Goal: Task Accomplishment & Management: Manage account settings

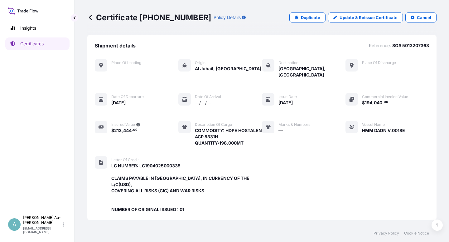
scroll to position [179, 0]
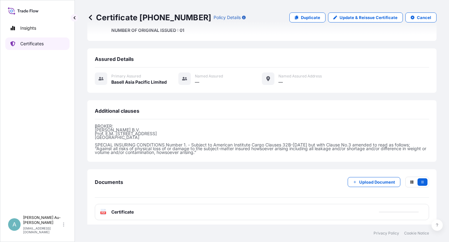
click at [31, 42] on p "Certificates" at bounding box center [31, 44] width 23 height 6
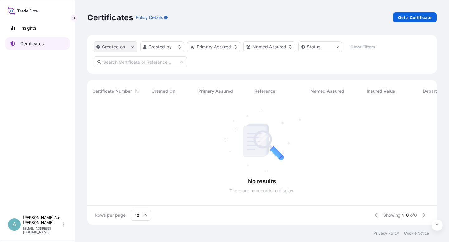
scroll to position [120, 344]
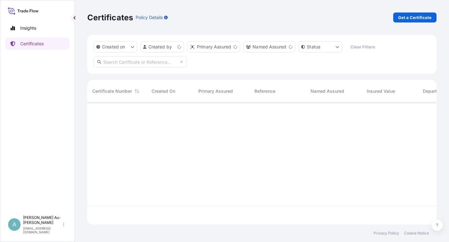
click at [125, 63] on input "text" at bounding box center [141, 61] width 94 height 11
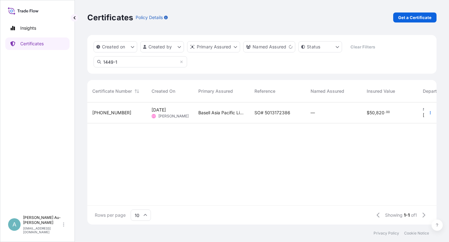
type input "1449-1"
click at [266, 112] on span "SO# 5013172386" at bounding box center [273, 113] width 36 height 6
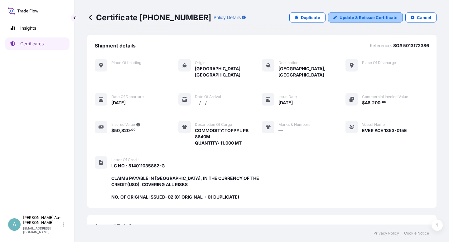
click at [341, 18] on p "Update & Reissue Certificate" at bounding box center [369, 17] width 58 height 6
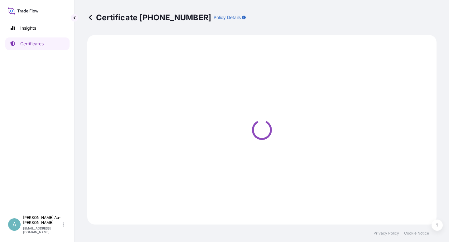
select select "Sea"
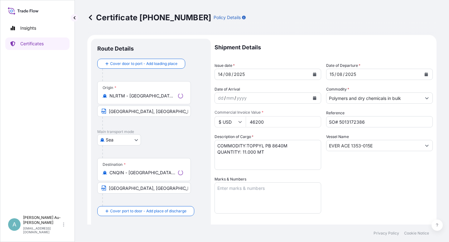
select select "32034"
click at [313, 75] on icon "Calendar" at bounding box center [314, 74] width 3 height 4
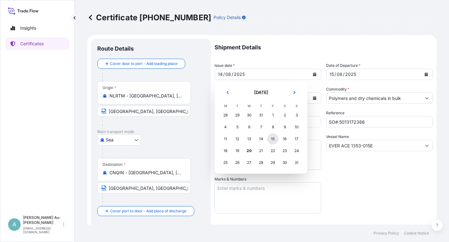
click at [273, 140] on div "15" at bounding box center [273, 138] width 11 height 11
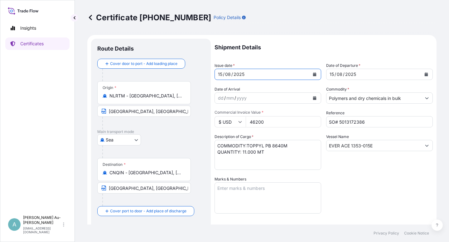
click at [425, 76] on icon "Calendar" at bounding box center [426, 74] width 3 height 4
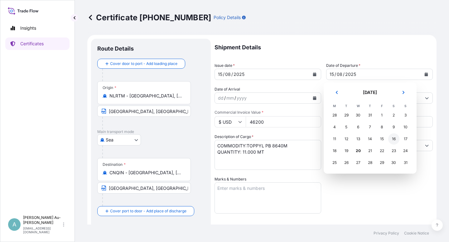
click at [395, 138] on div "16" at bounding box center [394, 138] width 11 height 11
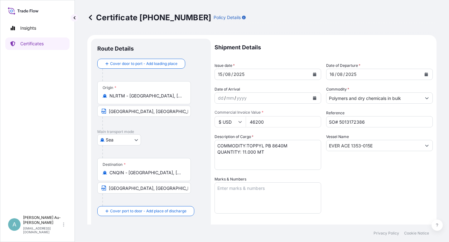
drag, startPoint x: 377, startPoint y: 185, endPoint x: 380, endPoint y: 180, distance: 6.0
click at [378, 182] on div "Shipment Details Issue date * [DATE] Date of Departure * [DATE] Date of Arrival…" at bounding box center [324, 199] width 219 height 321
click at [370, 204] on div "Shipment Details Issue date * [DATE] Date of Departure * [DATE] Date of Arrival…" at bounding box center [324, 199] width 219 height 321
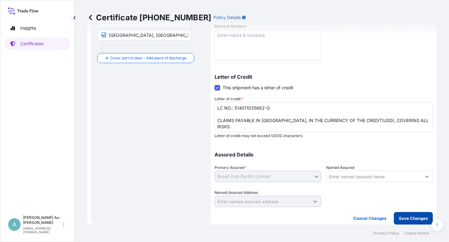
click at [414, 217] on p "Save Changes" at bounding box center [413, 218] width 29 height 6
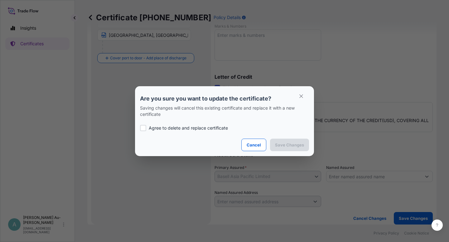
click at [171, 128] on p "Agree to delete and replace certificate" at bounding box center [188, 128] width 79 height 6
checkbox input "true"
click at [302, 147] on p "Save Changes" at bounding box center [289, 145] width 29 height 6
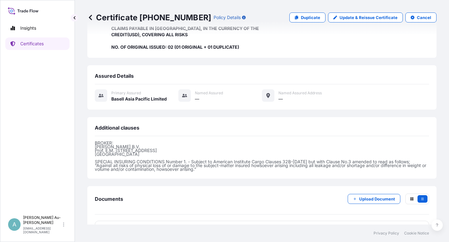
scroll to position [167, 0]
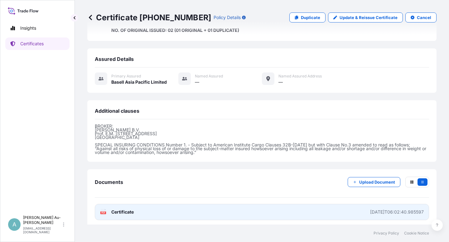
click at [124, 209] on span "Certificate" at bounding box center [122, 212] width 22 height 6
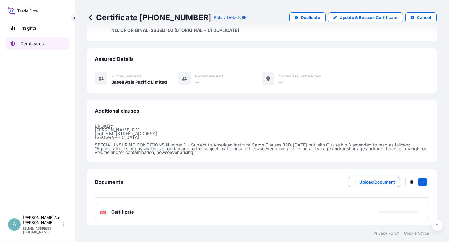
click at [37, 45] on p "Certificates" at bounding box center [31, 44] width 23 height 6
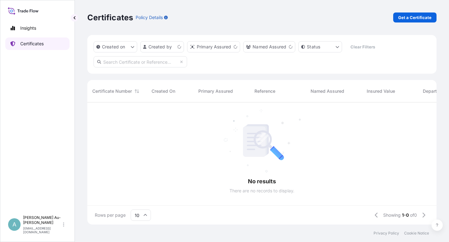
scroll to position [120, 344]
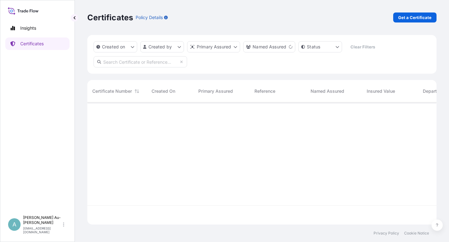
click at [110, 63] on input "text" at bounding box center [141, 61] width 94 height 11
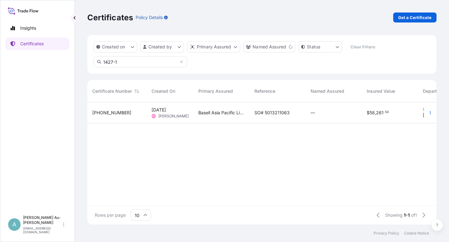
type input "1427-1"
click at [285, 114] on span "SO# 5013211063" at bounding box center [272, 113] width 35 height 6
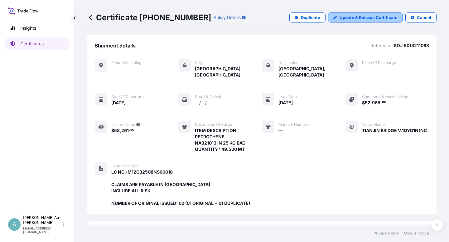
click at [352, 17] on p "Update & Reissue Certificate" at bounding box center [369, 17] width 58 height 6
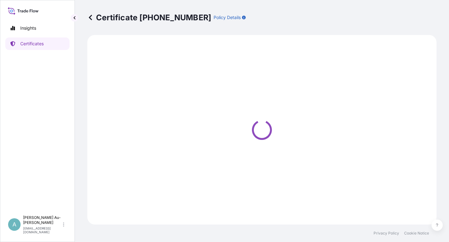
select select "Sea"
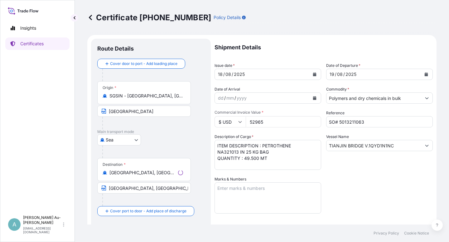
select select "32034"
click at [315, 77] on button "Calendar" at bounding box center [315, 74] width 10 height 10
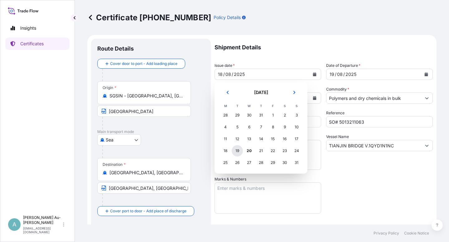
click at [236, 152] on div "19" at bounding box center [237, 150] width 11 height 11
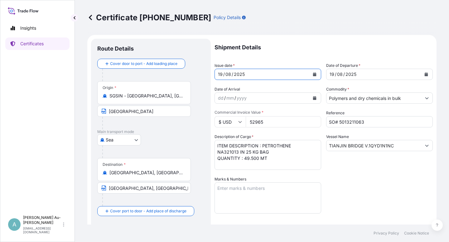
click at [425, 73] on icon "Calendar" at bounding box center [427, 74] width 4 height 4
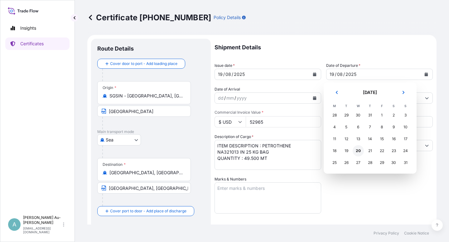
click at [358, 152] on div "20" at bounding box center [358, 150] width 11 height 11
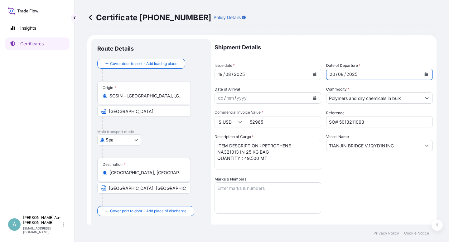
drag, startPoint x: 371, startPoint y: 192, endPoint x: 374, endPoint y: 185, distance: 7.1
click at [372, 191] on div "Shipment Details Issue date * [DATE] Date of Departure * [DATE] Date of Arrival…" at bounding box center [324, 199] width 219 height 321
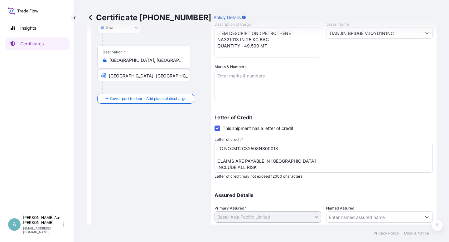
scroll to position [153, 0]
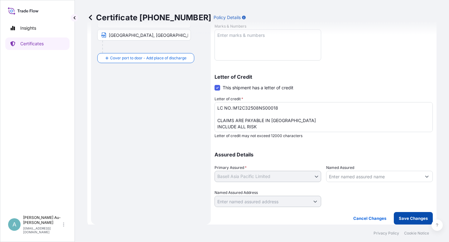
click at [399, 219] on p "Save Changes" at bounding box center [413, 218] width 29 height 6
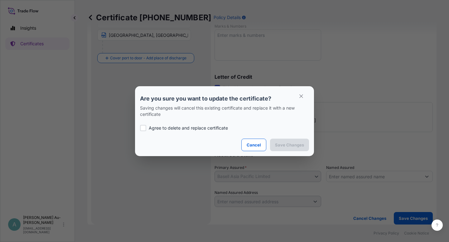
click at [200, 127] on p "Agree to delete and replace certificate" at bounding box center [188, 128] width 79 height 6
checkbox input "true"
click at [297, 143] on p "Save Changes" at bounding box center [289, 145] width 29 height 6
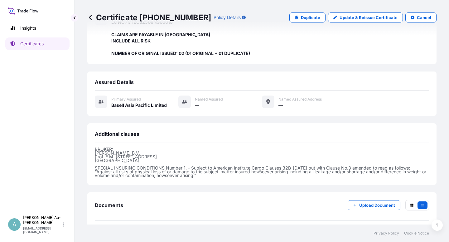
scroll to position [185, 0]
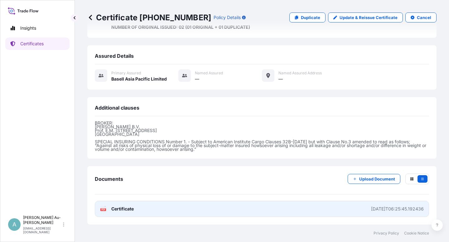
click at [142, 212] on link "PDF Certificate [DATE]T06:25:45.192436" at bounding box center [262, 209] width 335 height 16
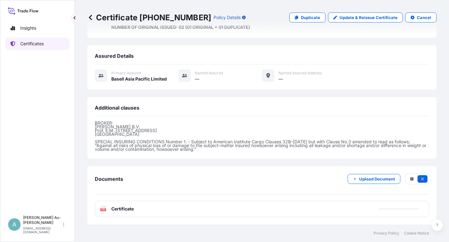
click at [38, 47] on link "Certificates" at bounding box center [37, 43] width 64 height 12
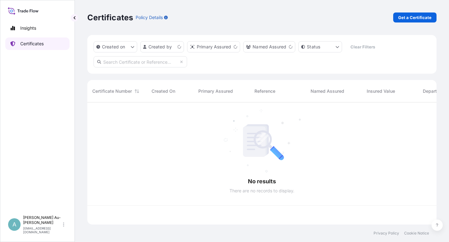
scroll to position [120, 344]
click at [121, 64] on input "text" at bounding box center [141, 61] width 94 height 11
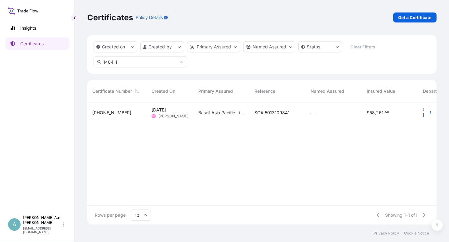
type input "1404-1"
click at [279, 114] on span "SO# 5013109841" at bounding box center [272, 113] width 35 height 6
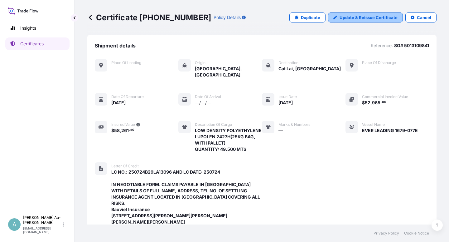
click at [368, 19] on p "Update & Reissue Certificate" at bounding box center [369, 17] width 58 height 6
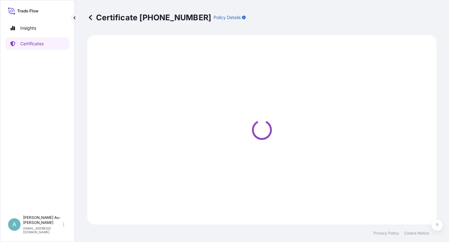
select select "Sea"
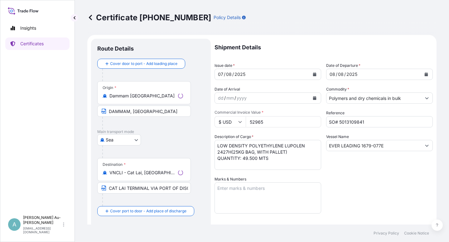
select select "32034"
click at [310, 76] on button "Calendar" at bounding box center [315, 74] width 10 height 10
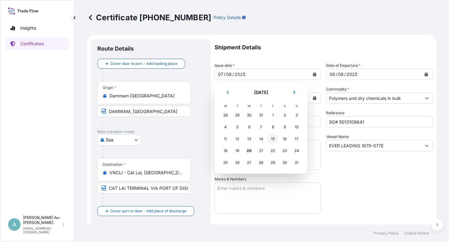
click at [273, 142] on div "15" at bounding box center [273, 138] width 11 height 11
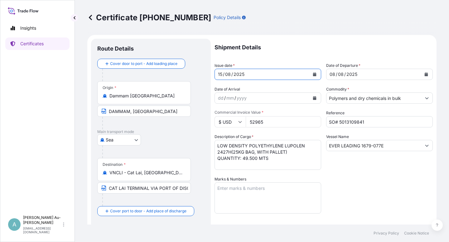
click at [425, 75] on button "Calendar" at bounding box center [427, 74] width 10 height 10
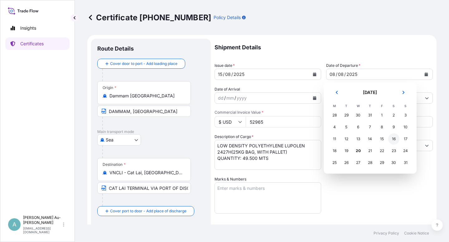
click at [394, 140] on div "16" at bounding box center [394, 138] width 11 height 11
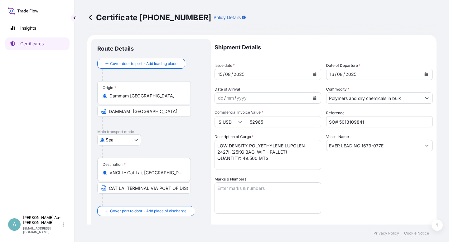
drag, startPoint x: 366, startPoint y: 204, endPoint x: 372, endPoint y: 196, distance: 9.8
click at [367, 202] on div "Shipment Details Issue date * [DATE] Date of Departure * [DATE] Date of Arrival…" at bounding box center [324, 199] width 219 height 321
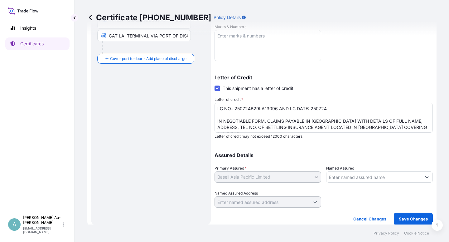
scroll to position [153, 0]
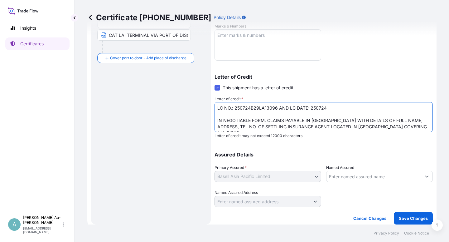
drag, startPoint x: 356, startPoint y: 127, endPoint x: 402, endPoint y: 126, distance: 45.9
click at [402, 126] on textarea "LC NO.: 250724B29LA13096 AND LC DATE: 250724 IN NEGOTIABLE FORM. CLAIMS PAYABLE…" at bounding box center [324, 117] width 219 height 30
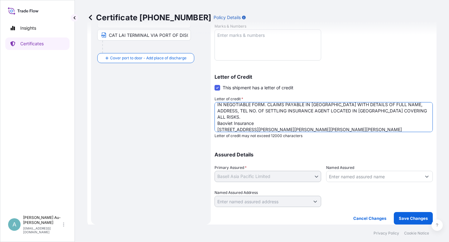
scroll to position [32, 0]
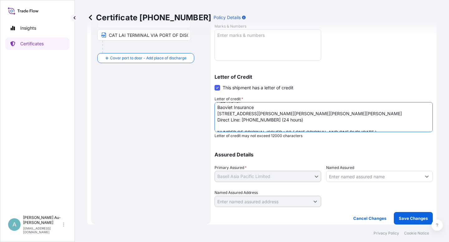
click at [300, 116] on textarea "LC NO.: 250724B29LA13096 AND LC DATE: 250724 IN NEGOTIABLE FORM. CLAIMS PAYABLE…" at bounding box center [324, 117] width 219 height 30
paste textarea "COVERING ALL RISKS"
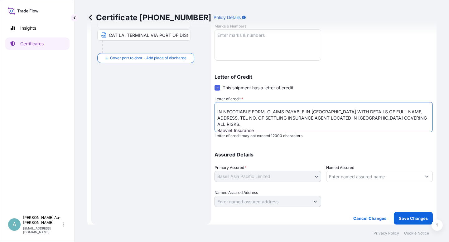
scroll to position [0, 0]
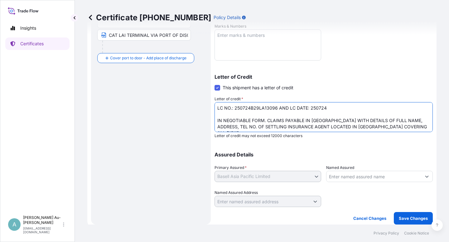
drag, startPoint x: 355, startPoint y: 127, endPoint x: 359, endPoint y: 127, distance: 3.7
click at [356, 127] on textarea "LC NO.: 250724B29LA13096 AND LC DATE: 250724 IN NEGOTIABLE FORM. CLAIMS PAYABLE…" at bounding box center [324, 117] width 219 height 30
click at [267, 121] on textarea "LC NO.: 250724B29LA13096 AND LC DATE: 250724 IN NEGOTIABLE FORM. CLAIMS PAYABLE…" at bounding box center [324, 117] width 219 height 30
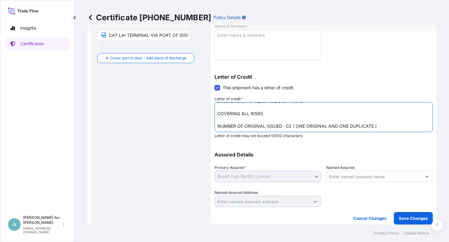
scroll to position [51, 0]
type textarea "LC NO.: 250724B29LA13096 AND LC DATE: 250724 IN NEGOTIABLE FORM. CLAIMS PAYABLE…"
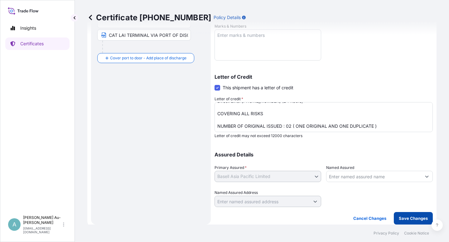
click at [403, 219] on p "Save Changes" at bounding box center [413, 218] width 29 height 6
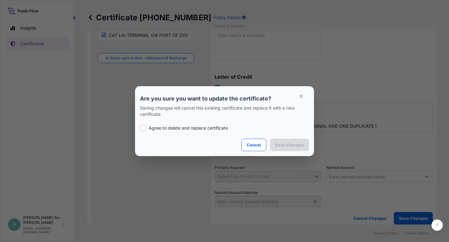
click at [202, 128] on p "Agree to delete and replace certificate" at bounding box center [188, 128] width 79 height 6
checkbox input "true"
click at [293, 144] on p "Save Changes" at bounding box center [289, 145] width 29 height 6
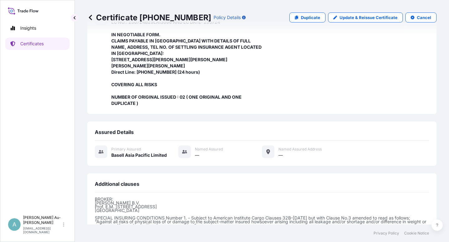
scroll to position [235, 0]
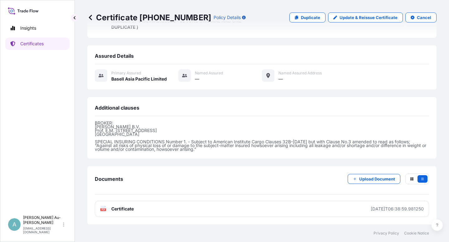
click at [125, 211] on span "Certificate" at bounding box center [122, 209] width 22 height 6
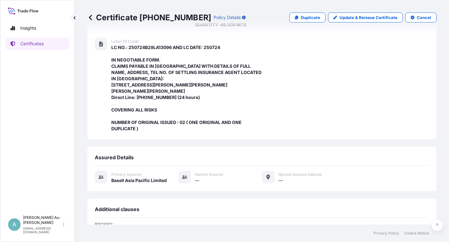
scroll to position [123, 0]
